Goal: Check status: Check status

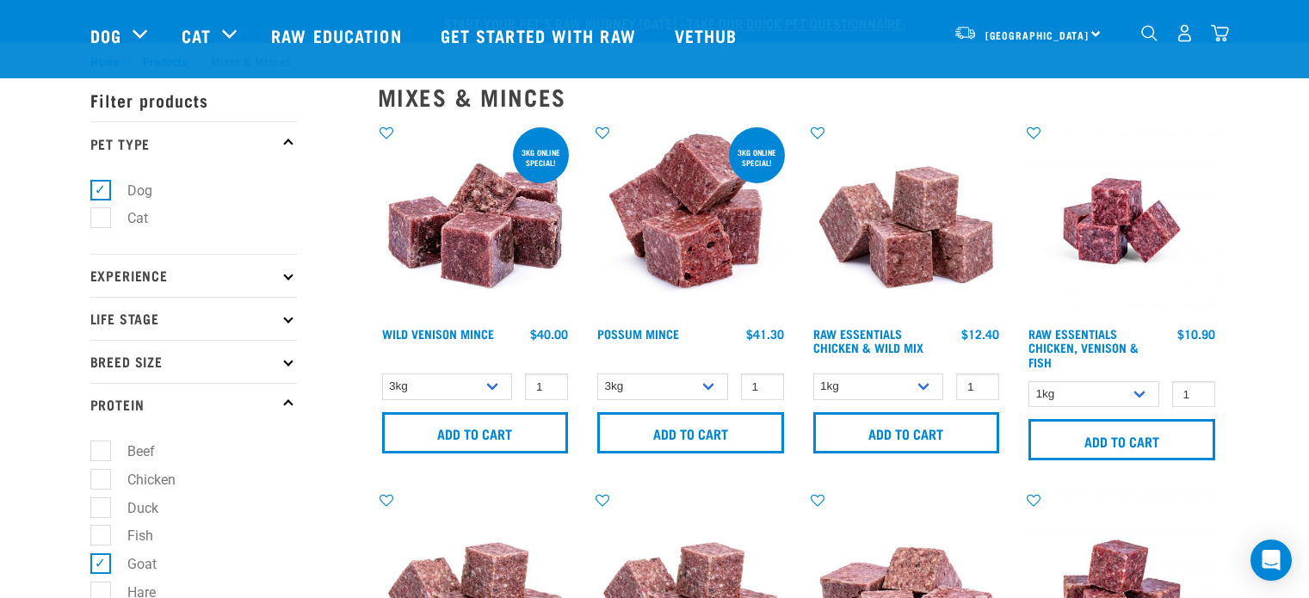
select select
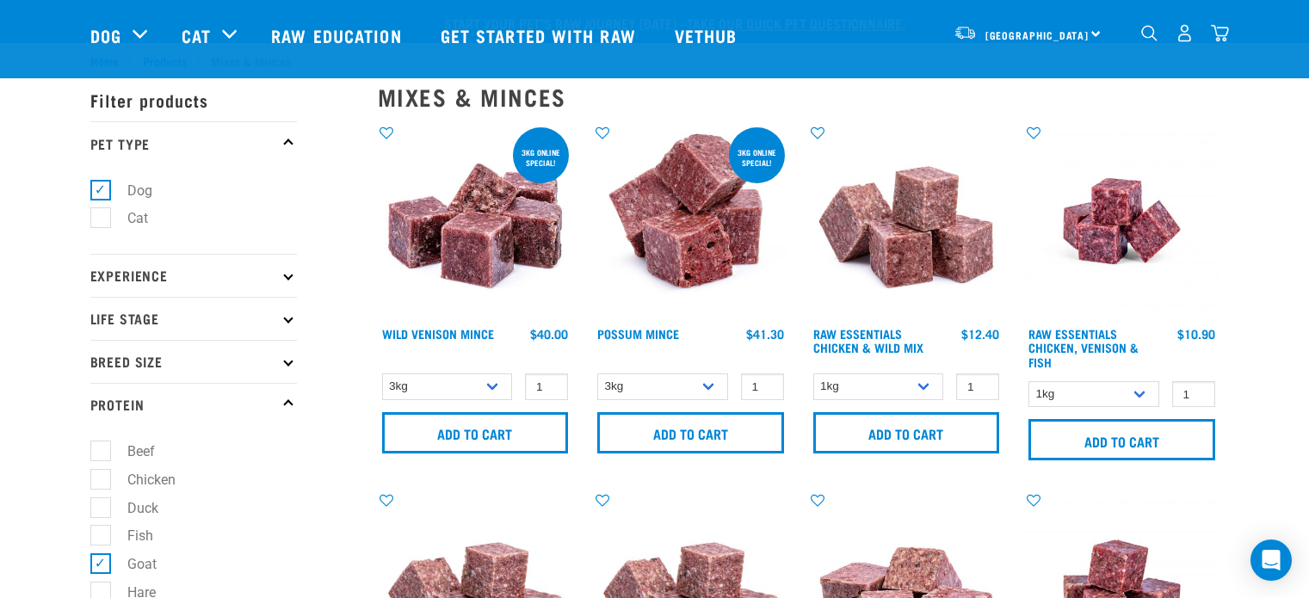
select select
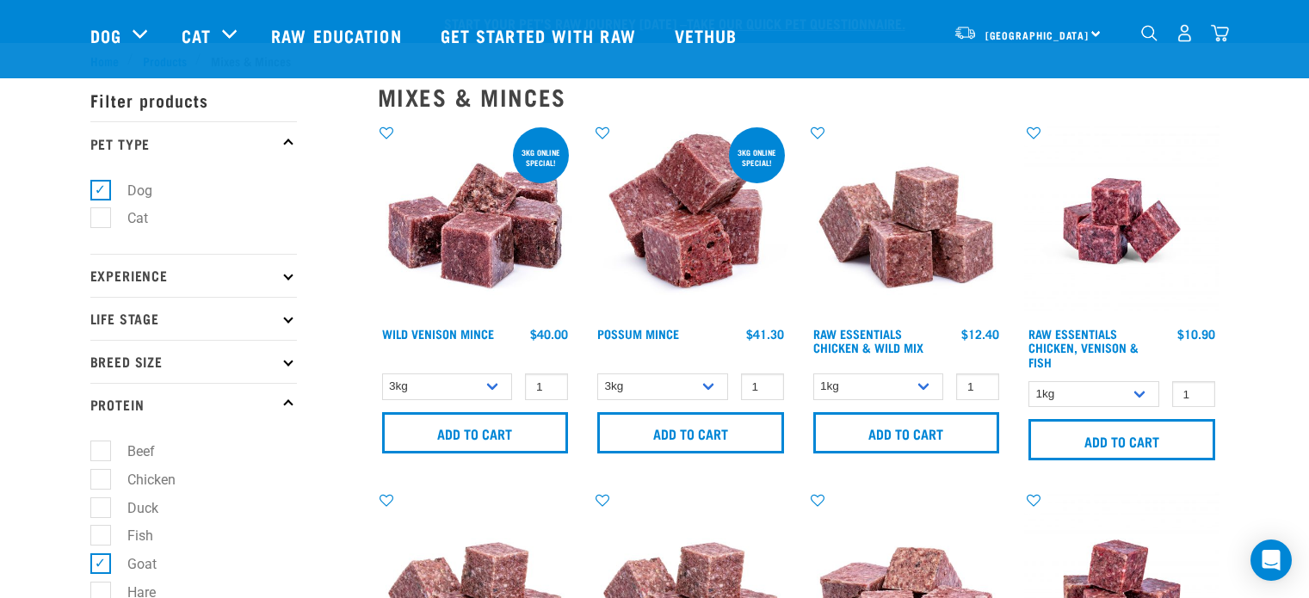
select select
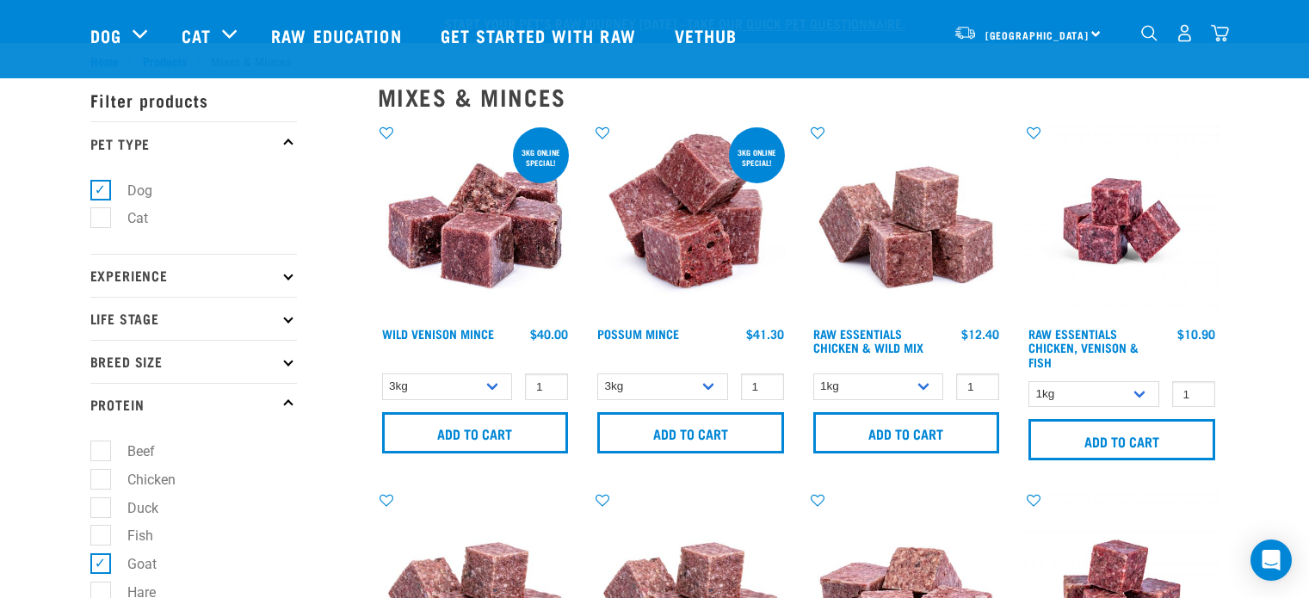
select select
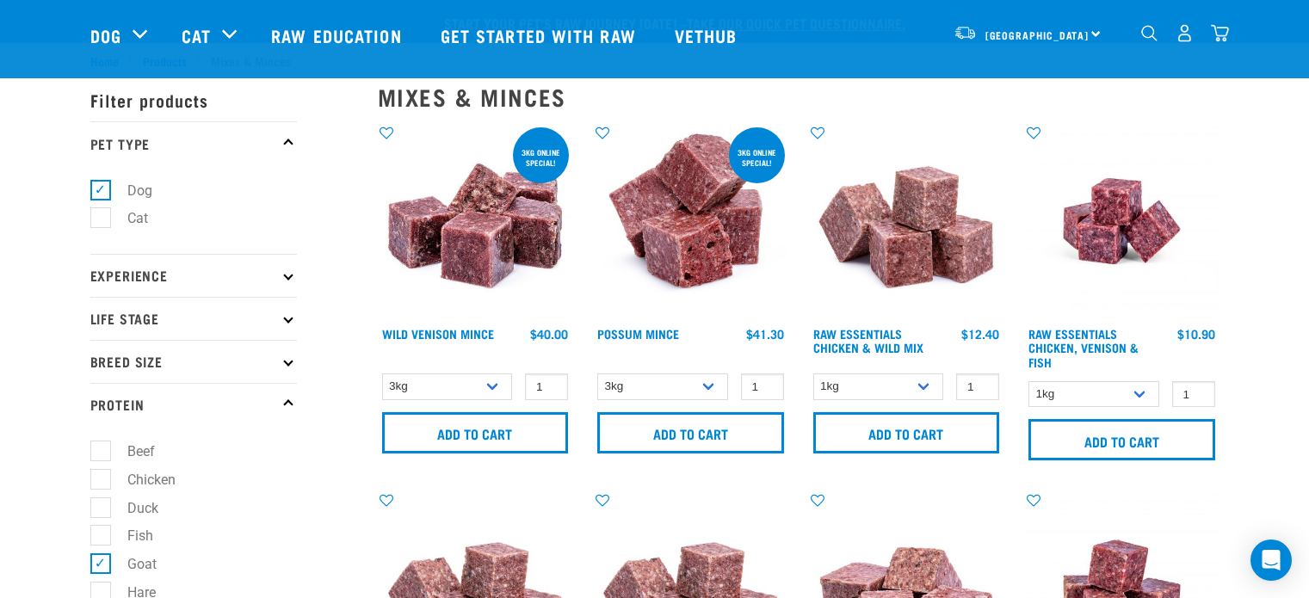
select select
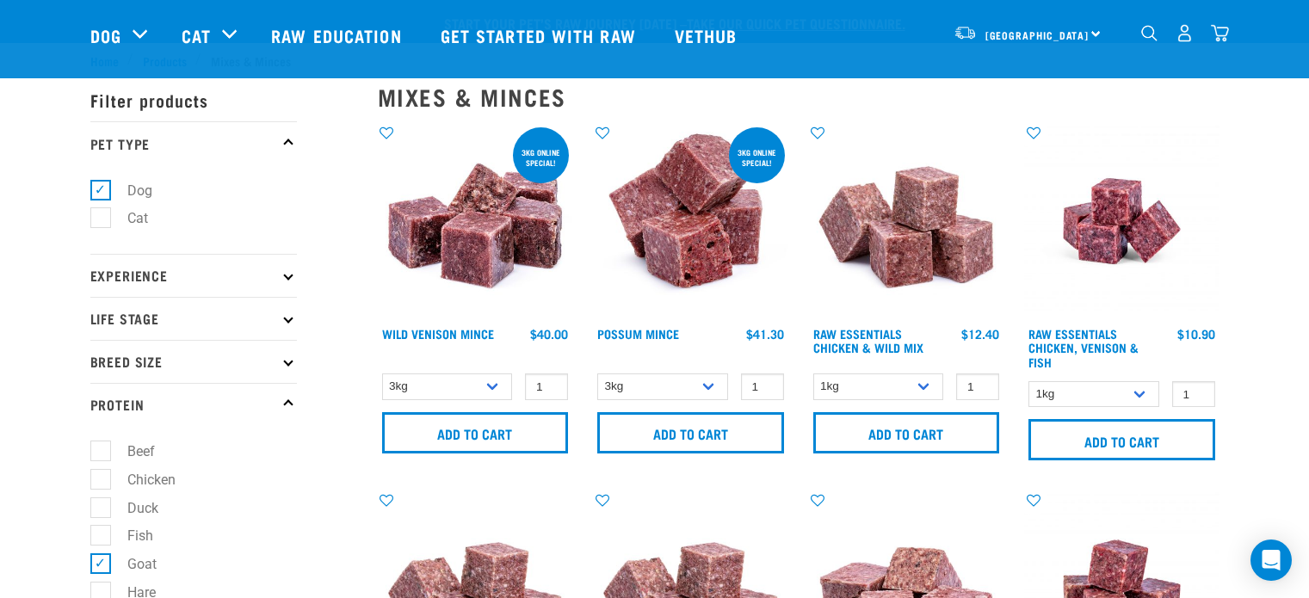
select select
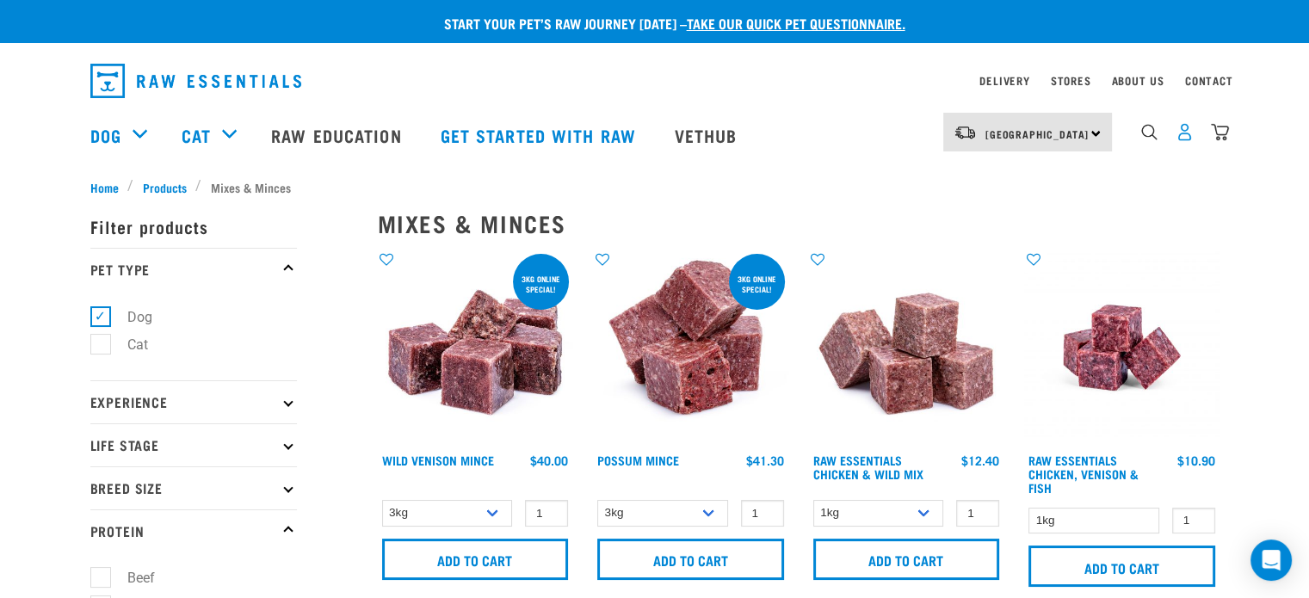
click at [1189, 139] on img "dropdown navigation" at bounding box center [1185, 132] width 18 height 18
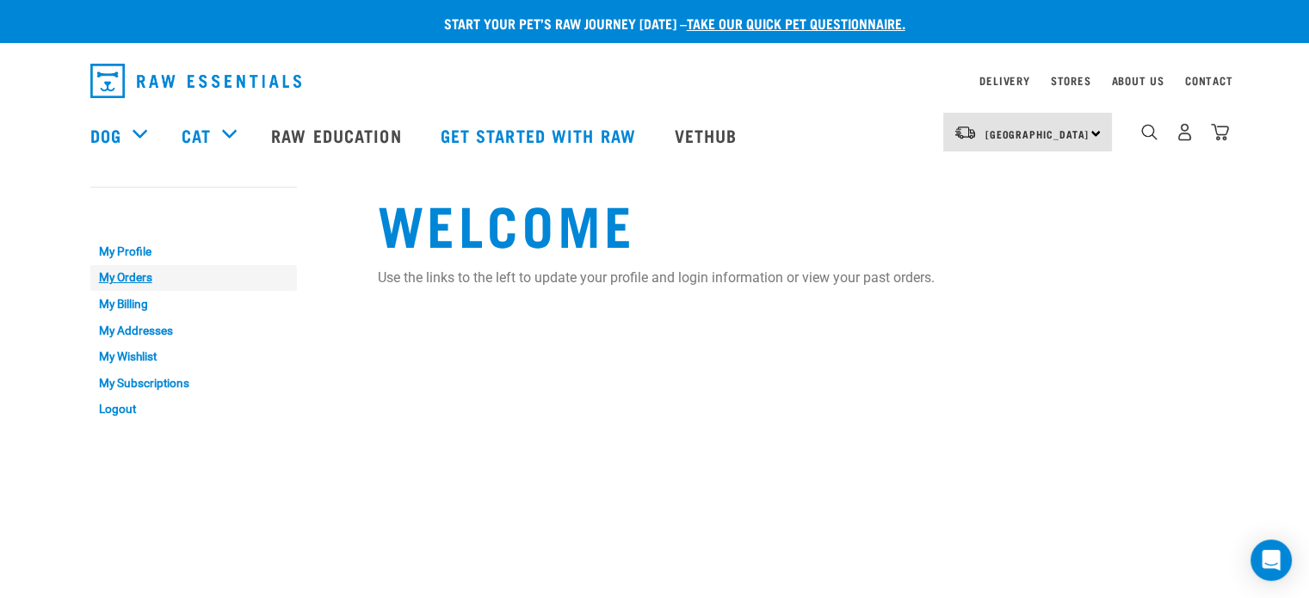
click at [130, 280] on link "My Orders" at bounding box center [193, 278] width 207 height 27
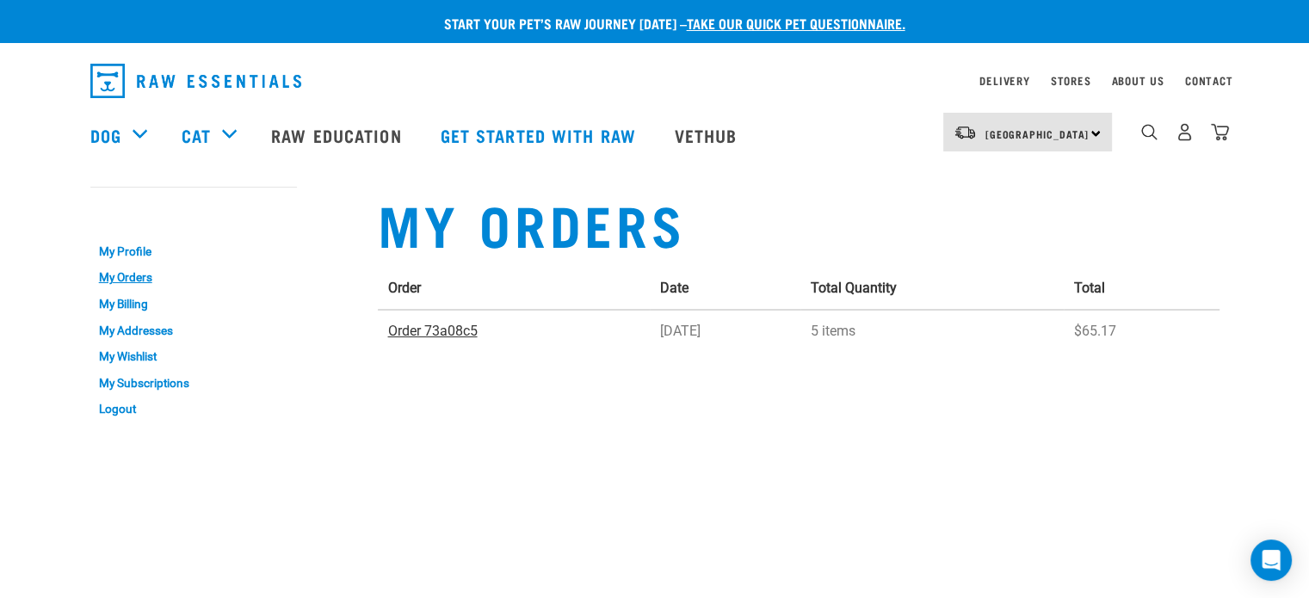
click at [423, 335] on link "Order 73a08c5" at bounding box center [433, 331] width 90 height 16
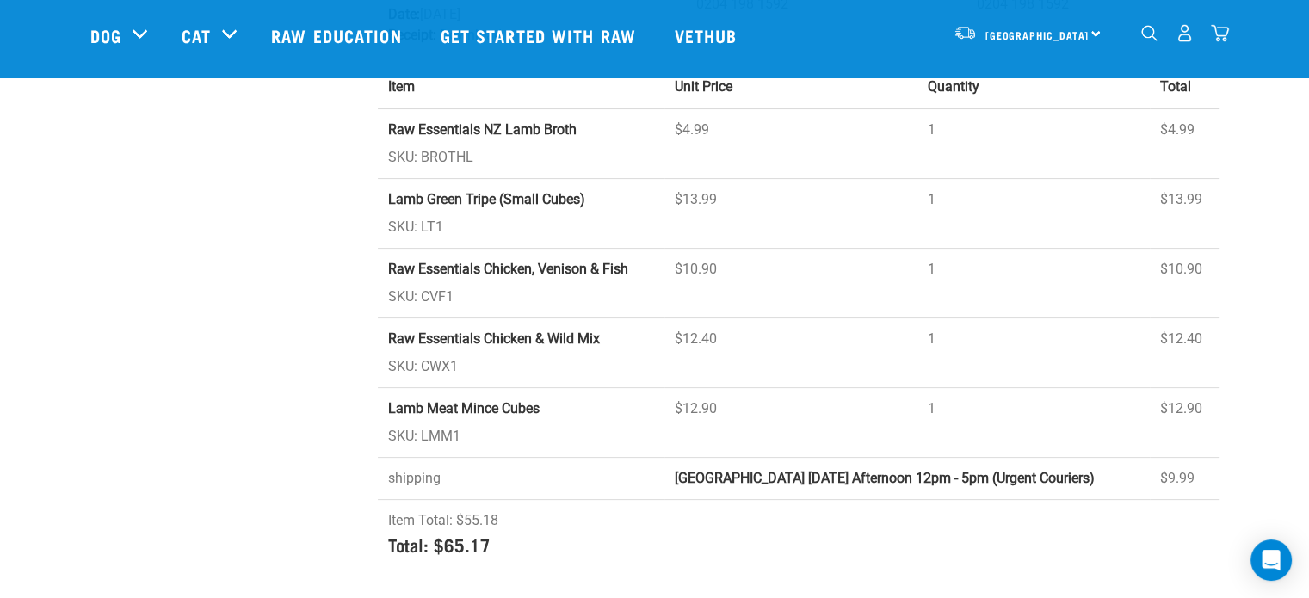
scroll to position [258, 0]
